Goal: Task Accomplishment & Management: Manage account settings

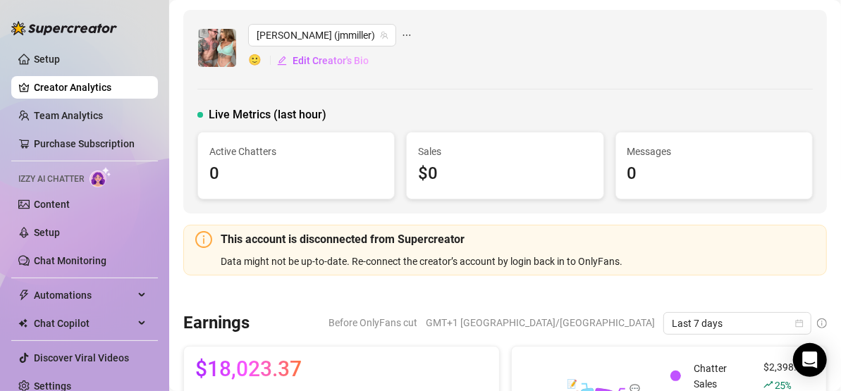
scroll to position [11, 0]
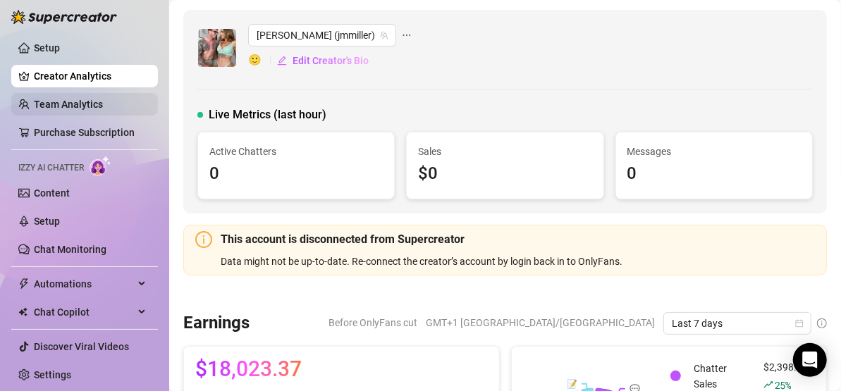
click at [58, 103] on link "Team Analytics" at bounding box center [68, 104] width 69 height 11
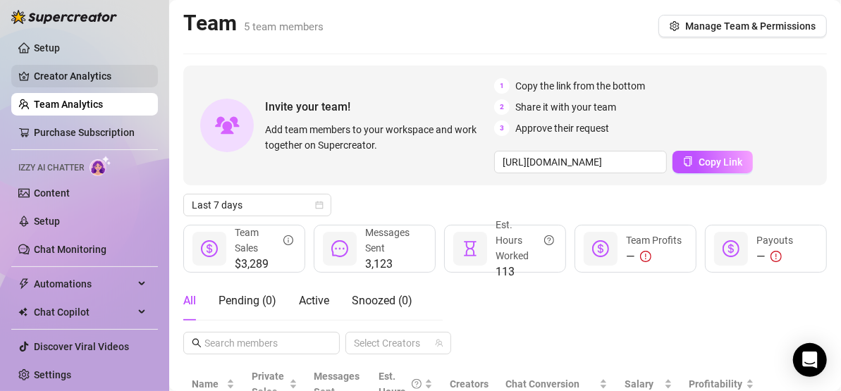
click at [64, 73] on link "Creator Analytics" at bounding box center [90, 76] width 113 height 23
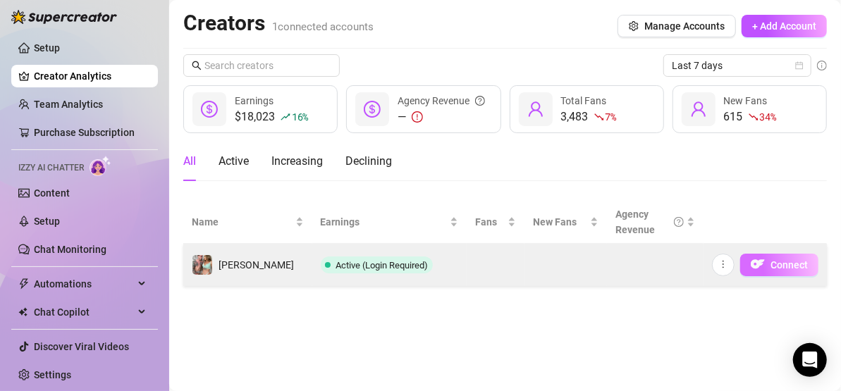
click at [762, 261] on img "button" at bounding box center [758, 264] width 14 height 14
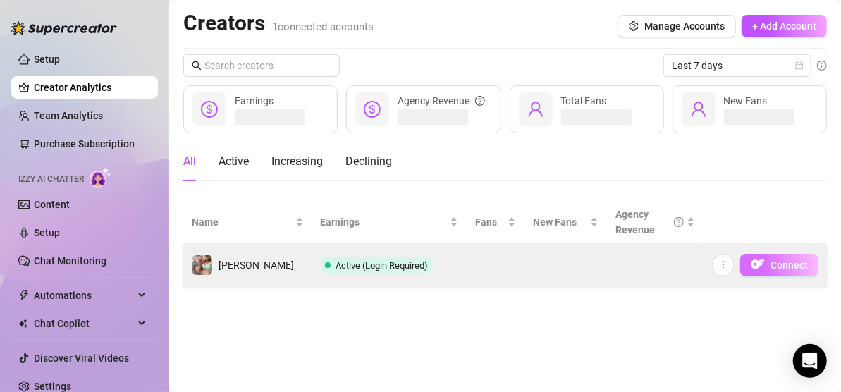
click at [764, 268] on img "button" at bounding box center [758, 264] width 14 height 14
click at [728, 268] on icon "more" at bounding box center [723, 264] width 10 height 10
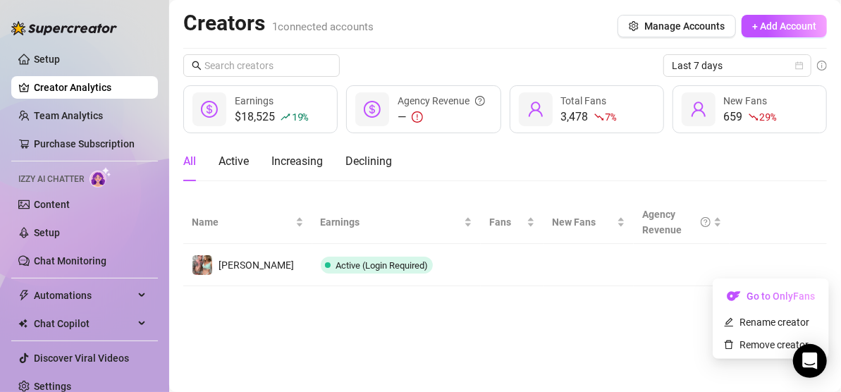
click at [659, 304] on main "Creators 1 connected accounts Manage Accounts + Add Account Last 7 days $18,525…" at bounding box center [505, 196] width 672 height 392
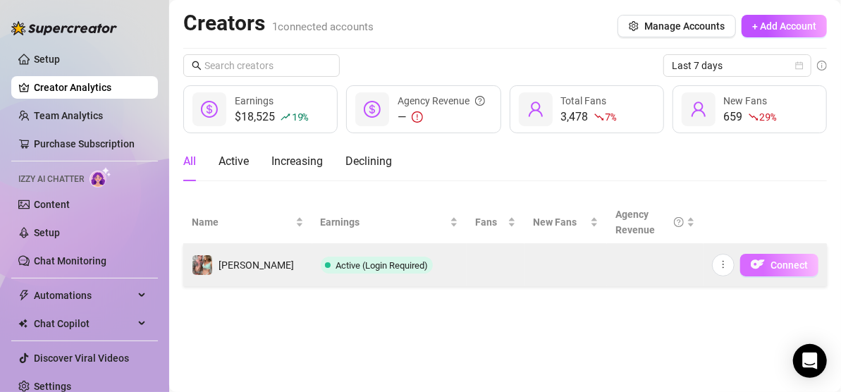
click at [769, 262] on button "Connect" at bounding box center [779, 265] width 78 height 23
click at [727, 270] on button "button" at bounding box center [723, 265] width 23 height 23
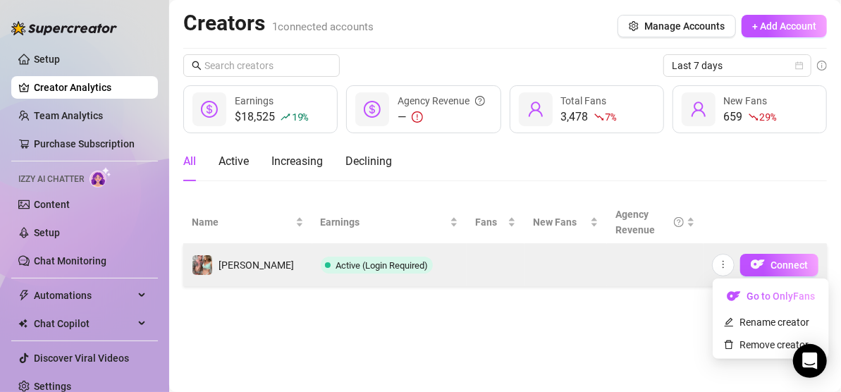
click at [677, 278] on td at bounding box center [655, 265] width 97 height 42
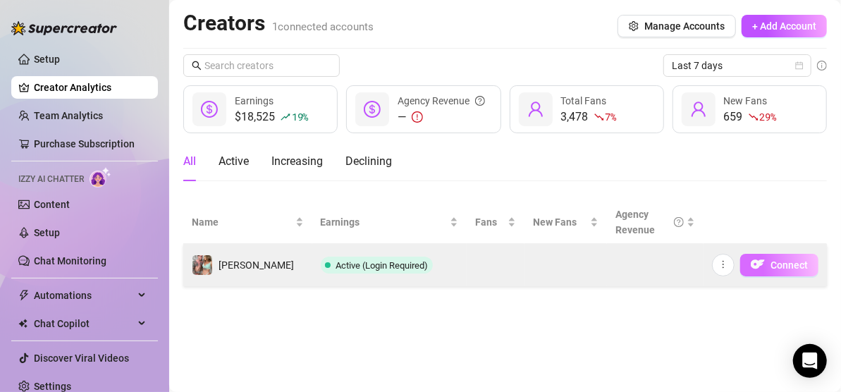
click at [779, 262] on span "Connect" at bounding box center [788, 264] width 37 height 11
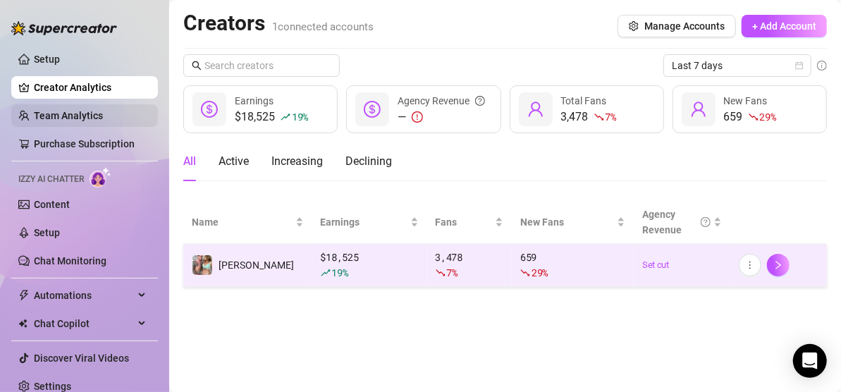
click at [70, 115] on link "Team Analytics" at bounding box center [68, 115] width 69 height 11
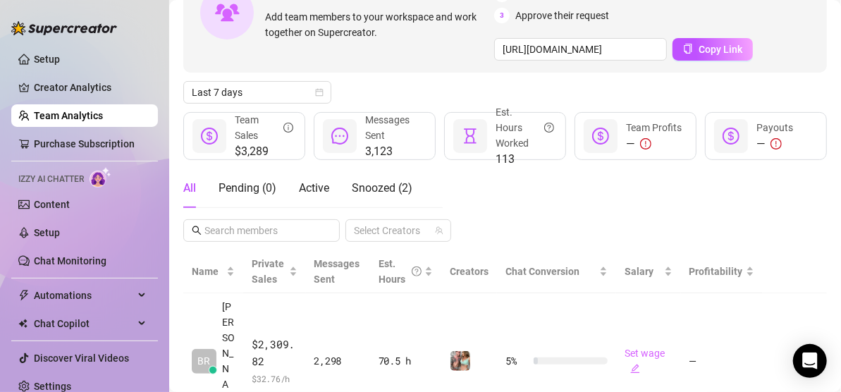
scroll to position [121, 0]
